Goal: Find specific page/section: Find specific page/section

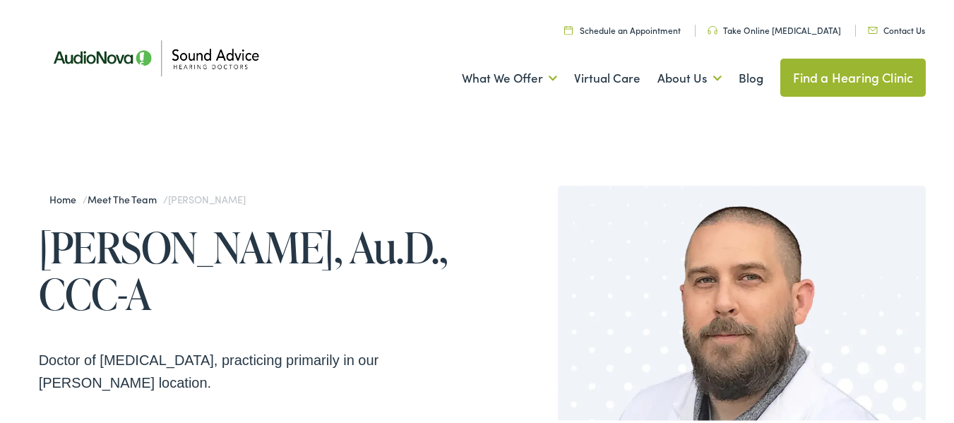
click at [112, 196] on link "Meet the Team" at bounding box center [126, 197] width 76 height 14
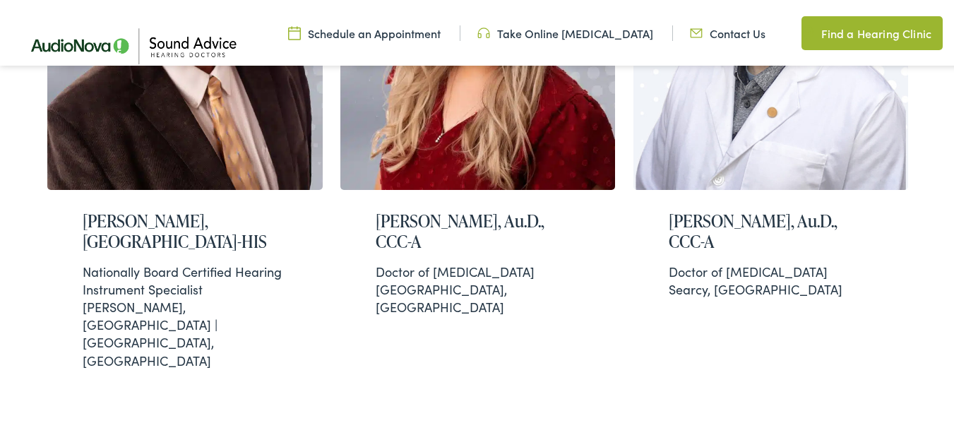
scroll to position [494, 0]
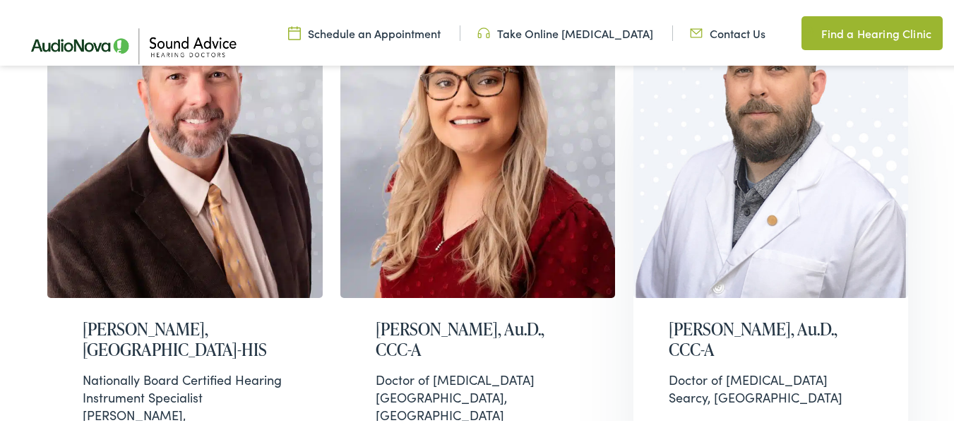
click at [678, 320] on h2 "[PERSON_NAME], Au.D., CCC-A" at bounding box center [771, 337] width 205 height 41
